Goal: Task Accomplishment & Management: Manage account settings

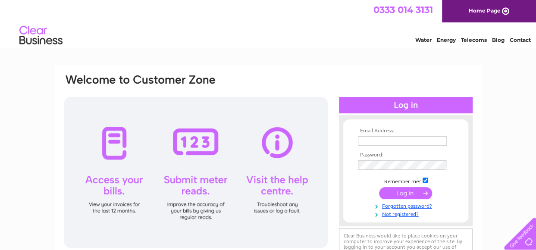
type input "webbsautobodyshop@yahoo.co.uk"
click at [391, 191] on input "submit" at bounding box center [405, 193] width 53 height 12
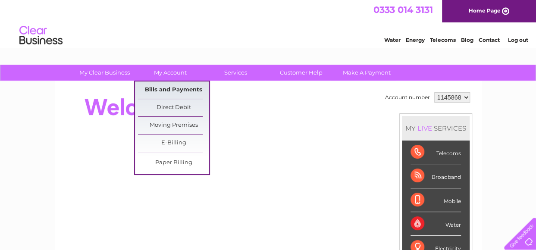
click at [171, 91] on link "Bills and Payments" at bounding box center [173, 90] width 71 height 17
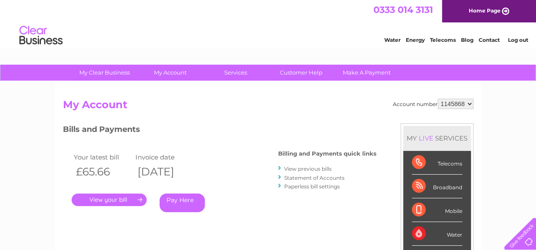
click at [126, 199] on link "." at bounding box center [109, 200] width 75 height 13
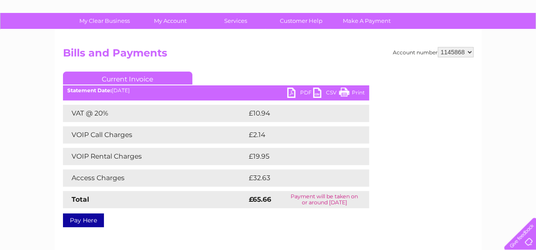
scroll to position [69, 0]
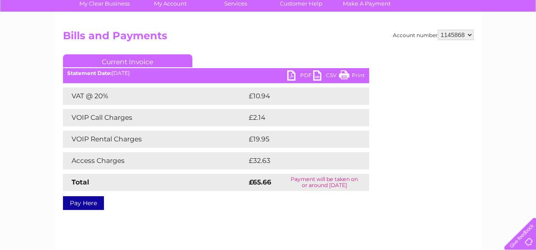
click at [290, 74] on link "PDF" at bounding box center [300, 76] width 26 height 13
